Goal: Transaction & Acquisition: Download file/media

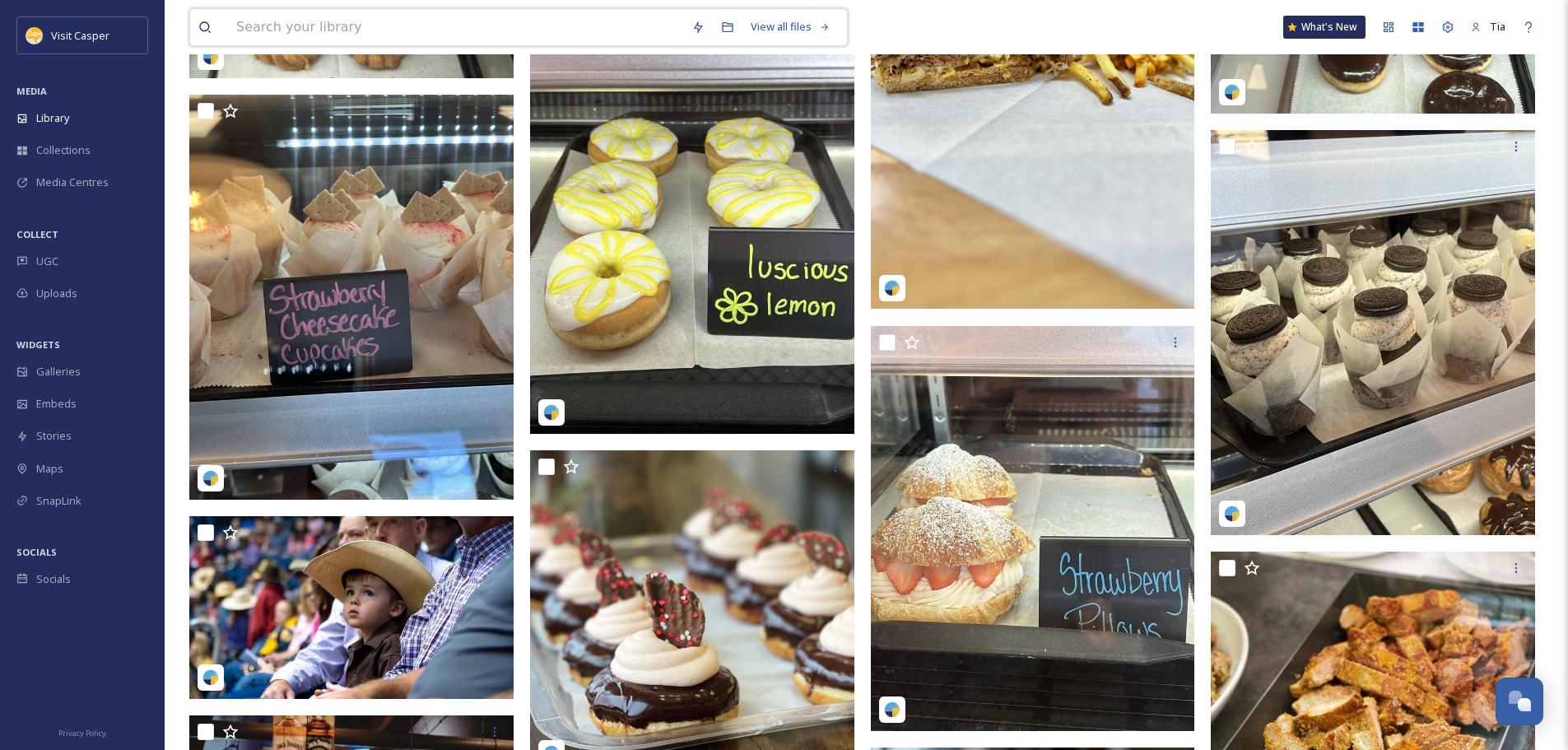
click at [338, 26] on input at bounding box center [455, 27] width 455 height 36
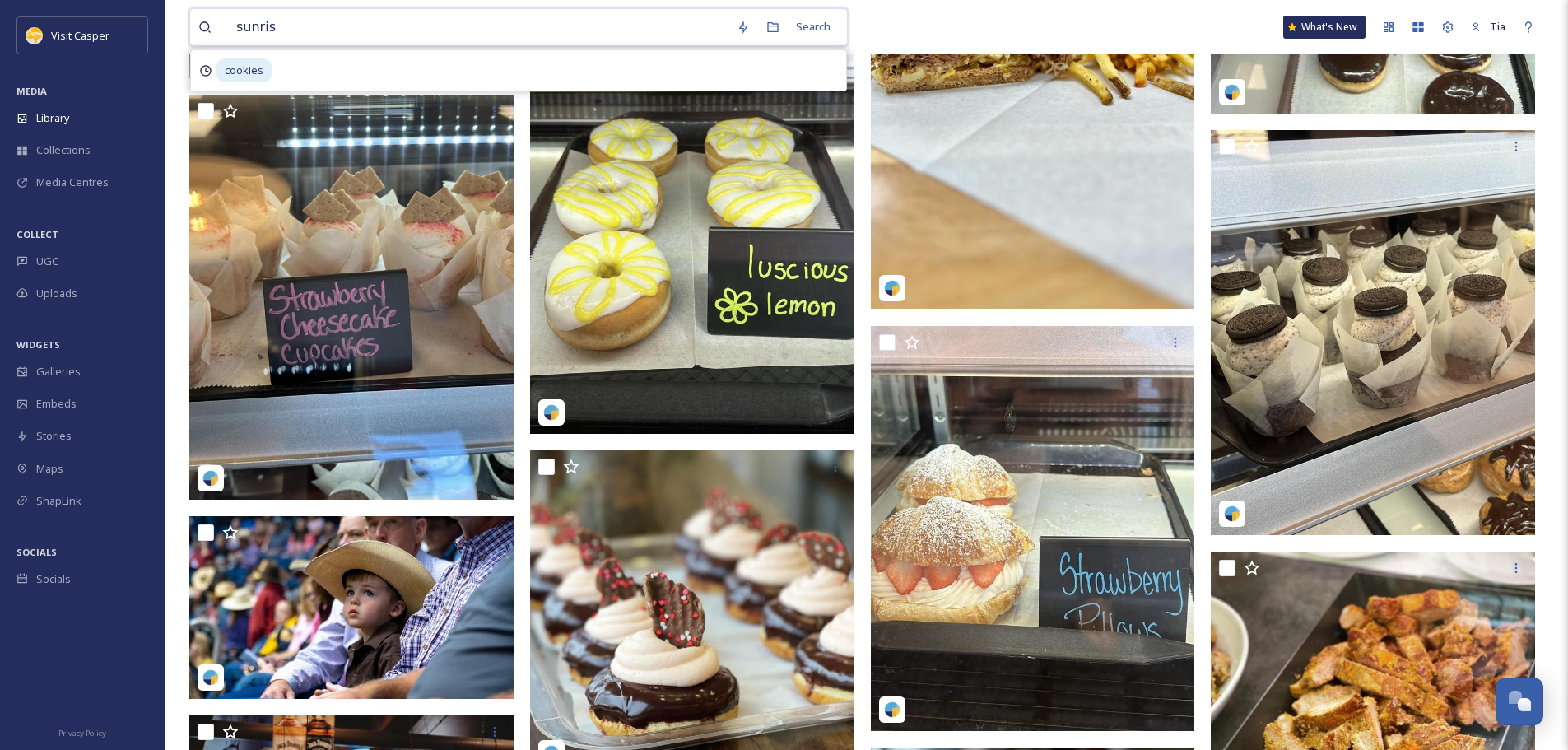
type input "sunrise"
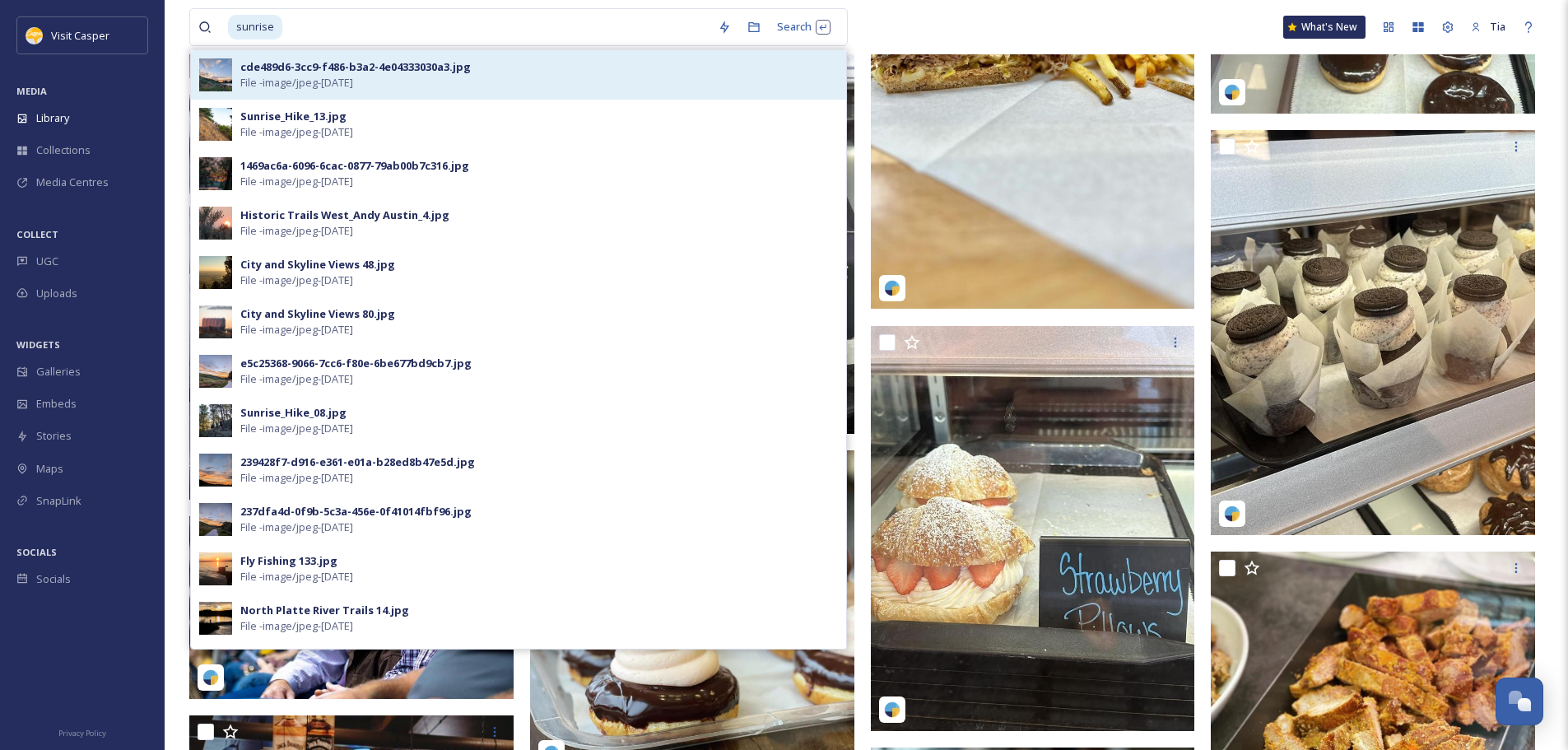
click at [274, 74] on div "cde489d6-3cc9-f486-b3a2-4e04333030a3.jpg" at bounding box center [355, 67] width 230 height 16
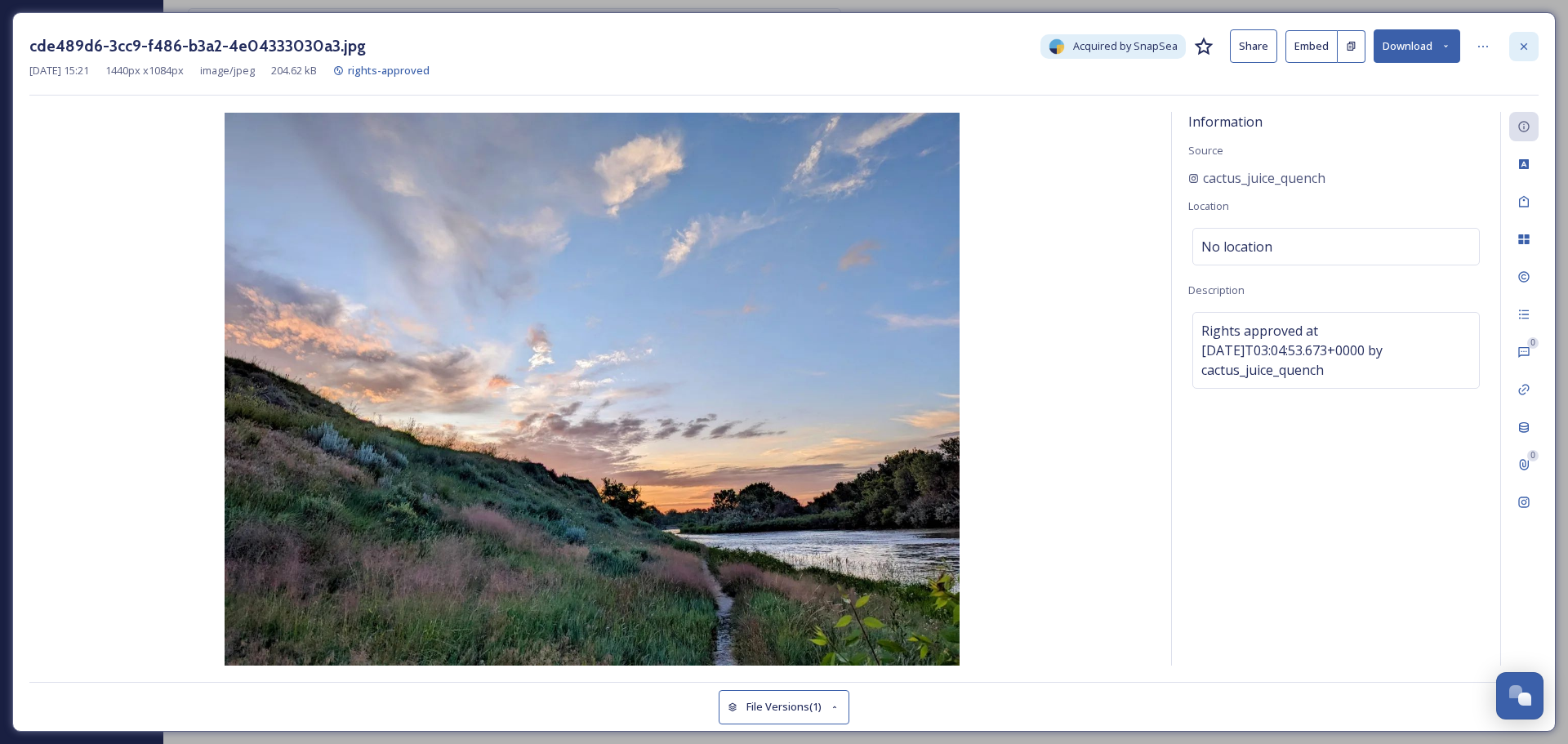
click at [1529, 44] on icon at bounding box center [1524, 47] width 13 height 13
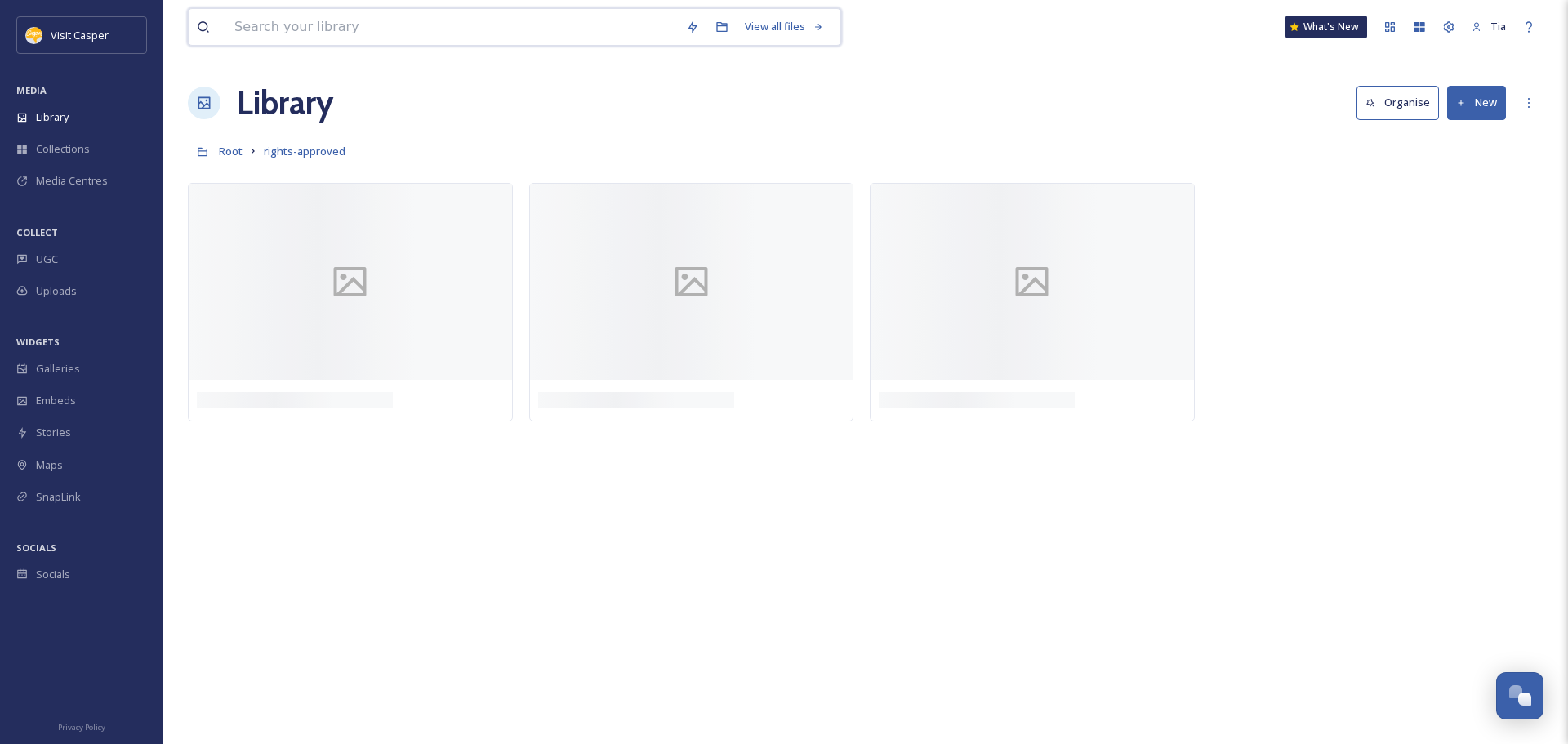
click at [354, 27] on input at bounding box center [452, 27] width 452 height 36
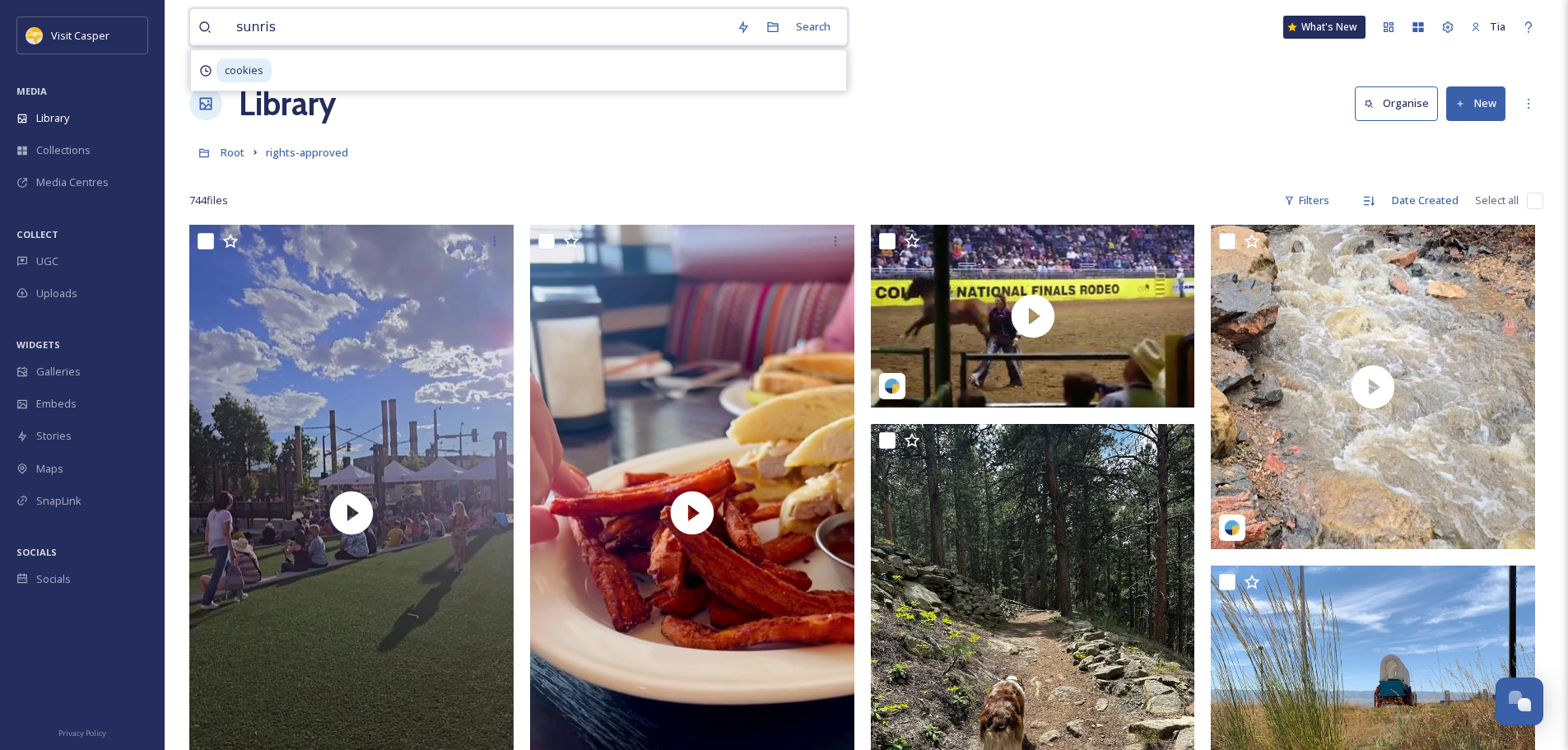
type input "sunrise"
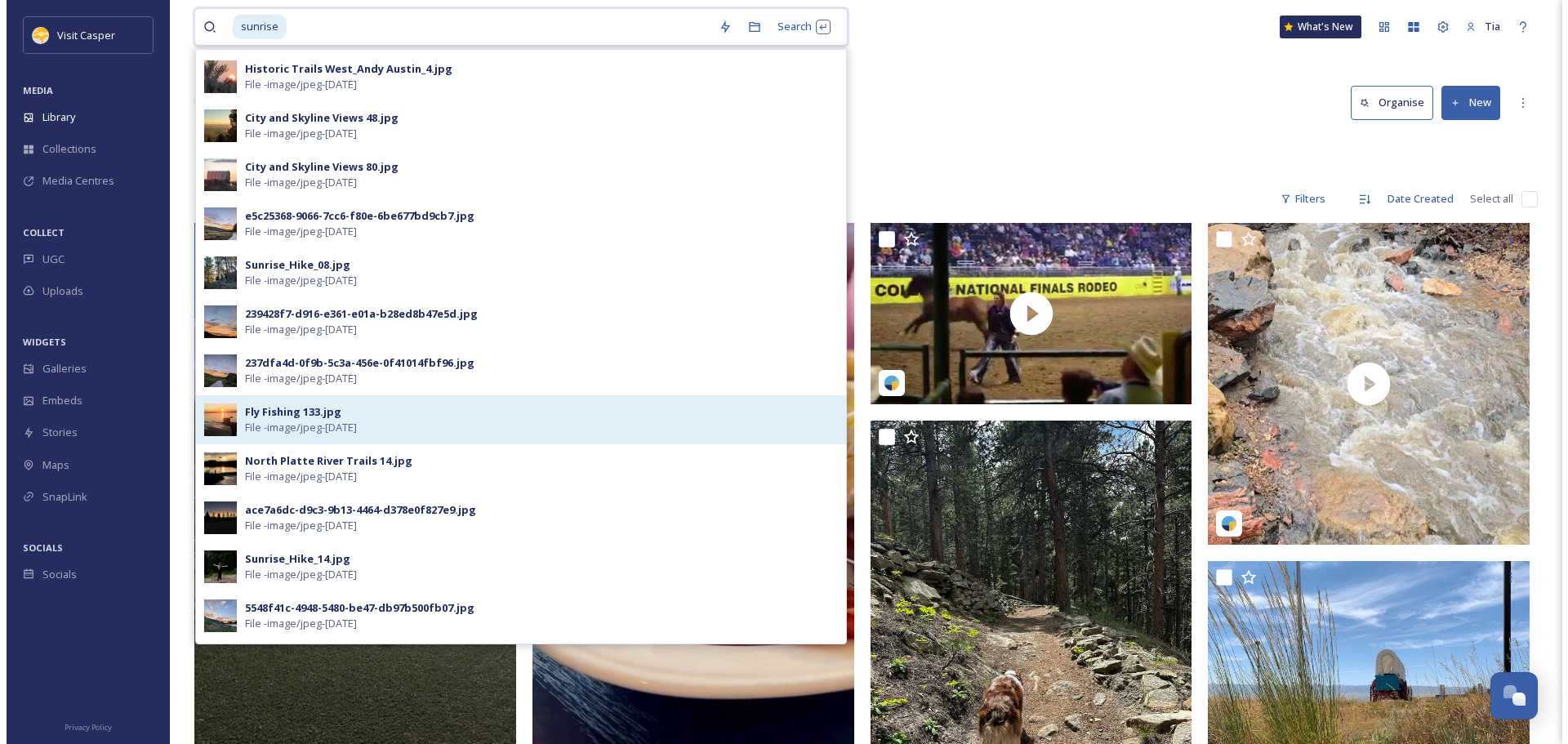
scroll to position [164, 0]
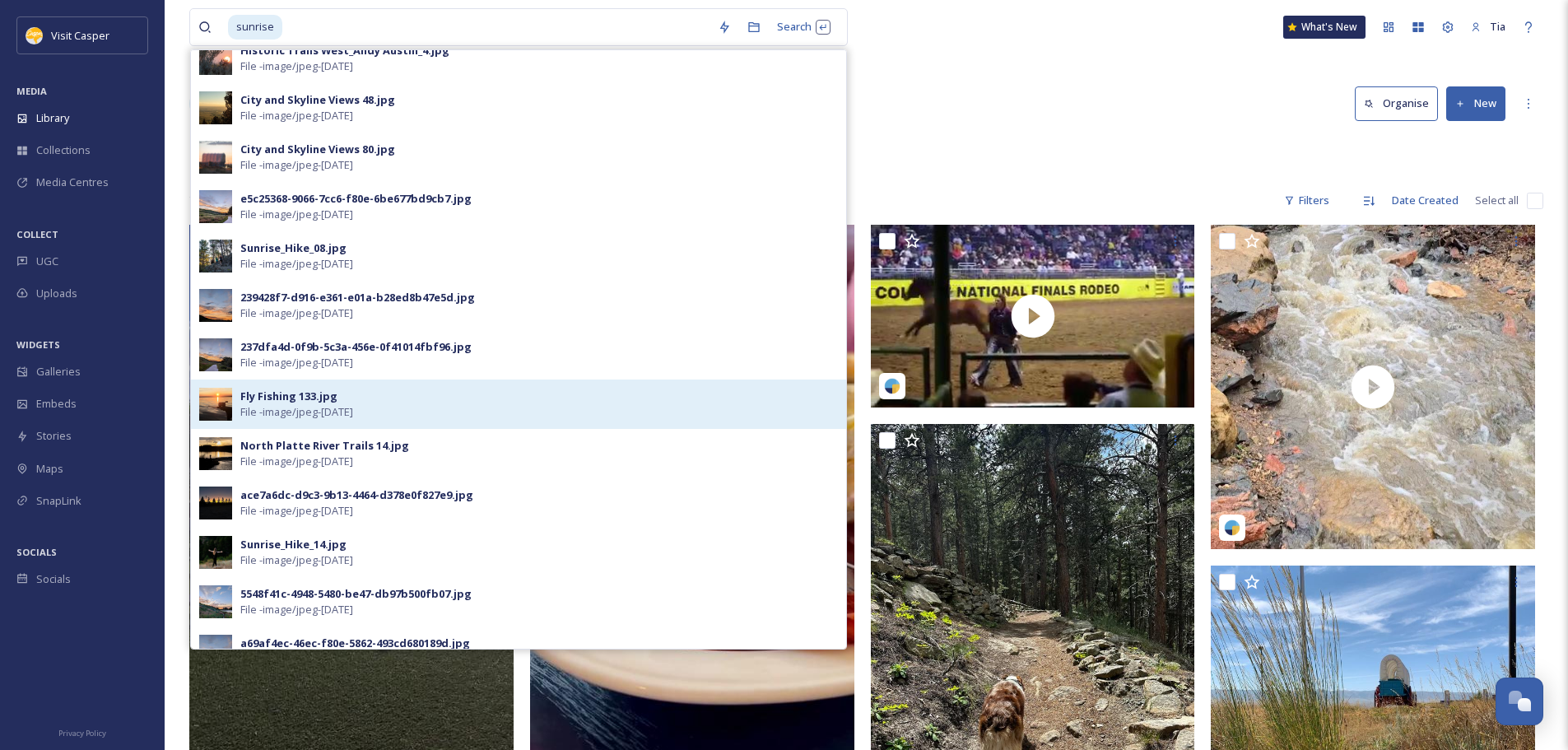
click at [270, 398] on div "Fly Fishing 133.jpg" at bounding box center [289, 396] width 97 height 16
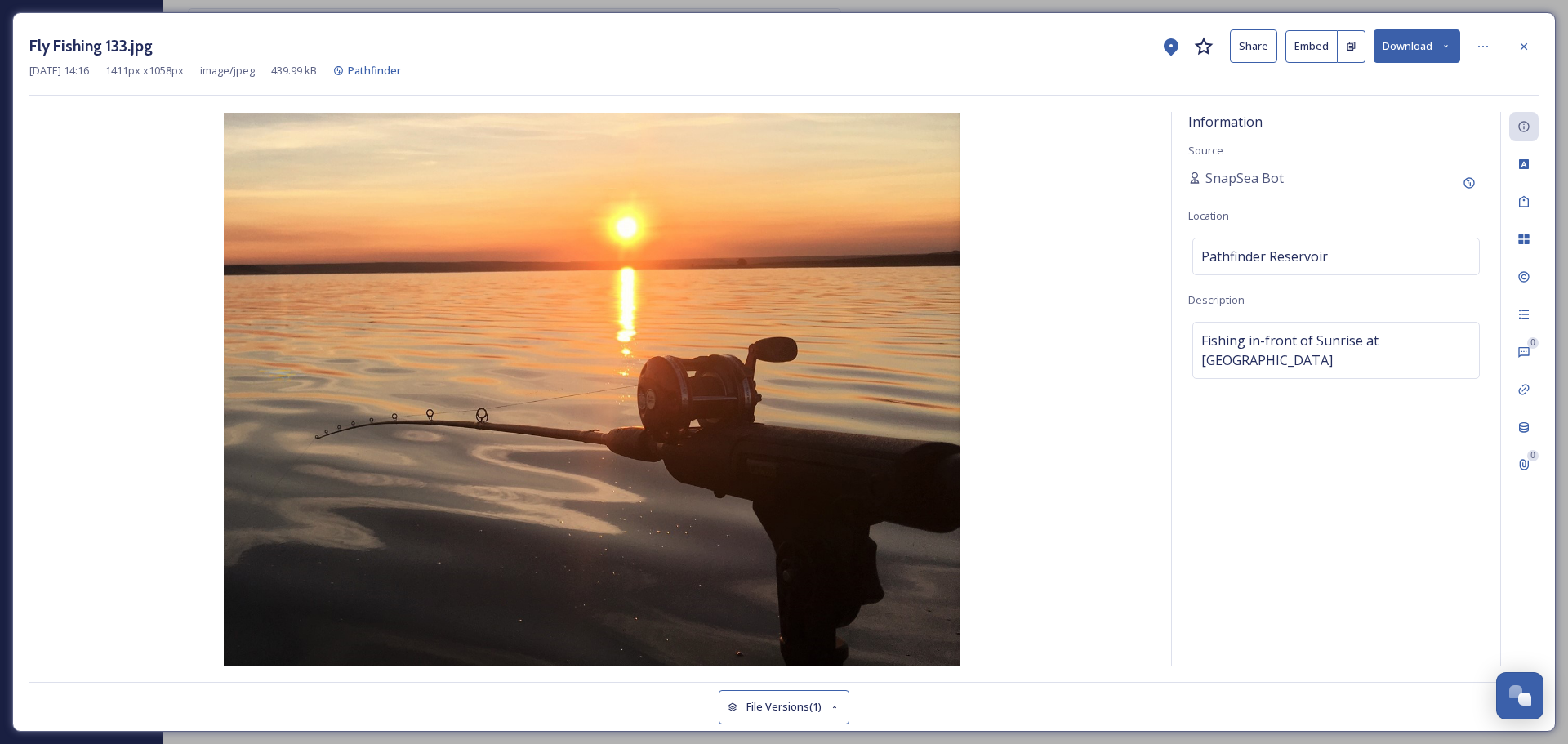
click at [1392, 42] on button "Download" at bounding box center [1416, 46] width 87 height 34
click at [1350, 82] on span "Download Original (1411 x 1058)" at bounding box center [1373, 83] width 154 height 16
